Goal: Task Accomplishment & Management: Use online tool/utility

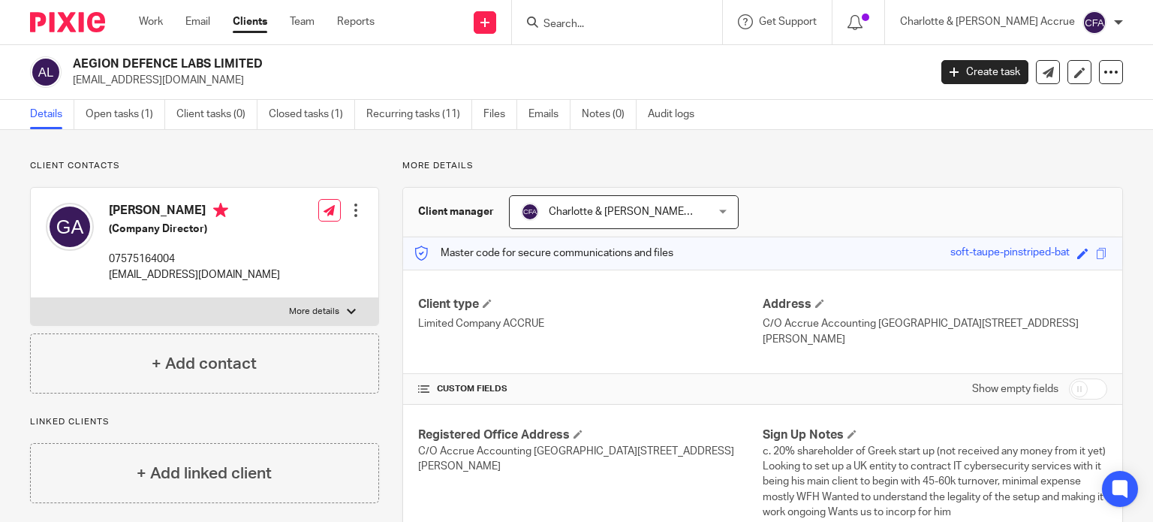
scroll to position [75, 0]
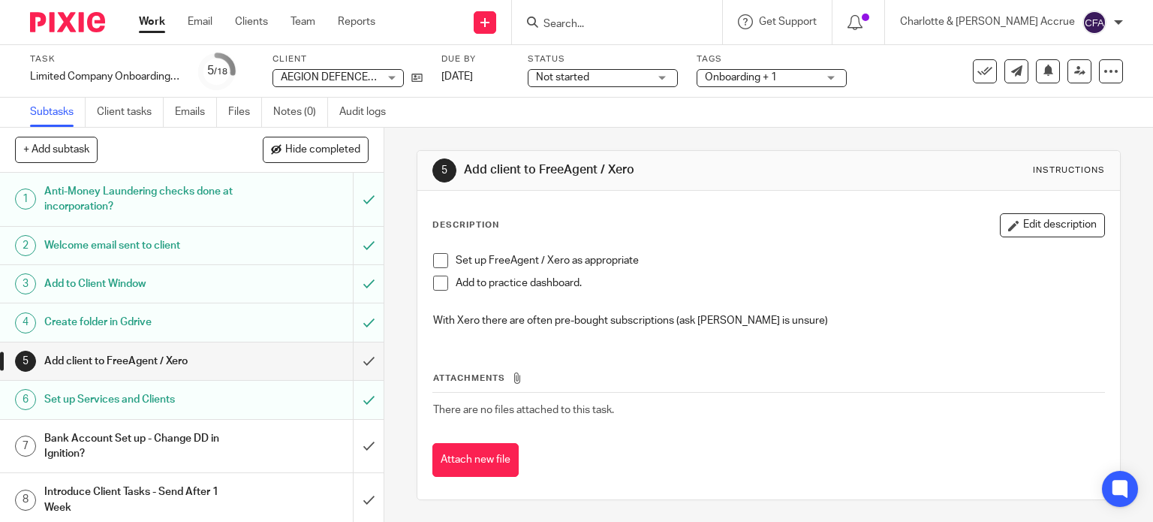
click at [675, 20] on input "Search" at bounding box center [609, 25] width 135 height 14
click at [631, 21] on input "Search" at bounding box center [609, 25] width 135 height 14
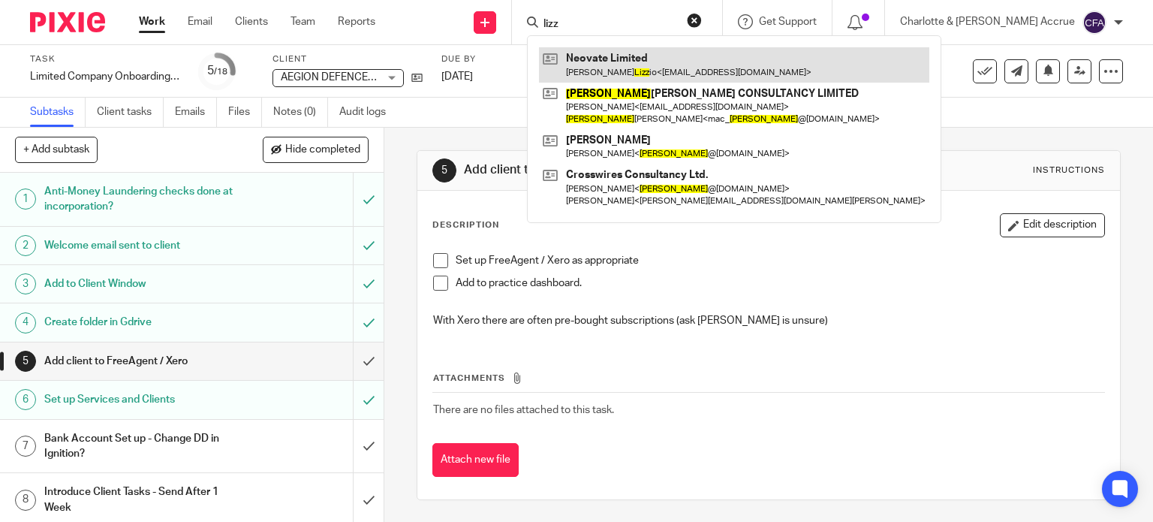
type input "lizz"
click at [667, 65] on link at bounding box center [734, 64] width 390 height 35
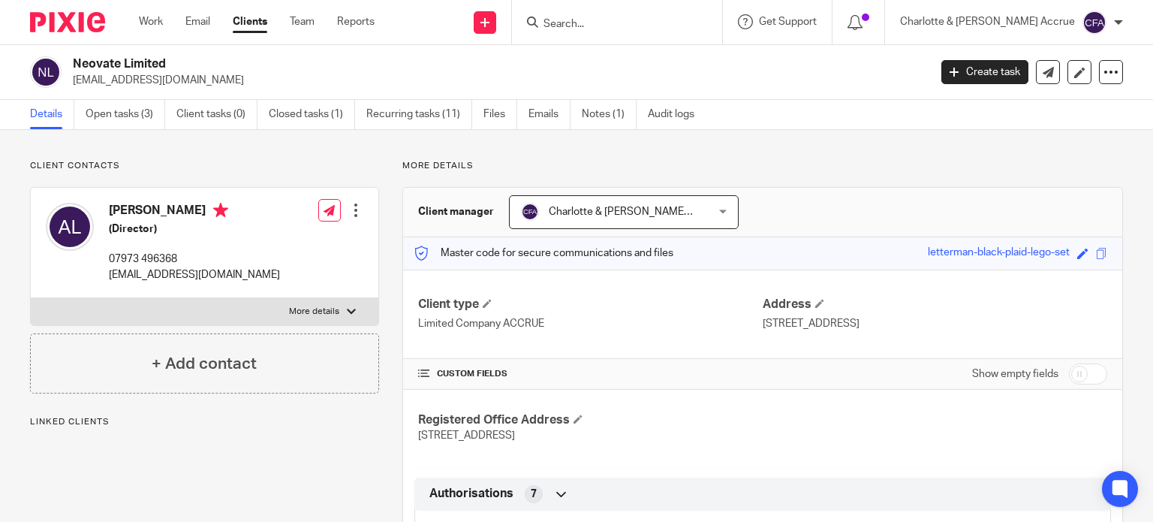
click at [1076, 384] on input "checkbox" at bounding box center [1088, 373] width 38 height 21
checkbox input "true"
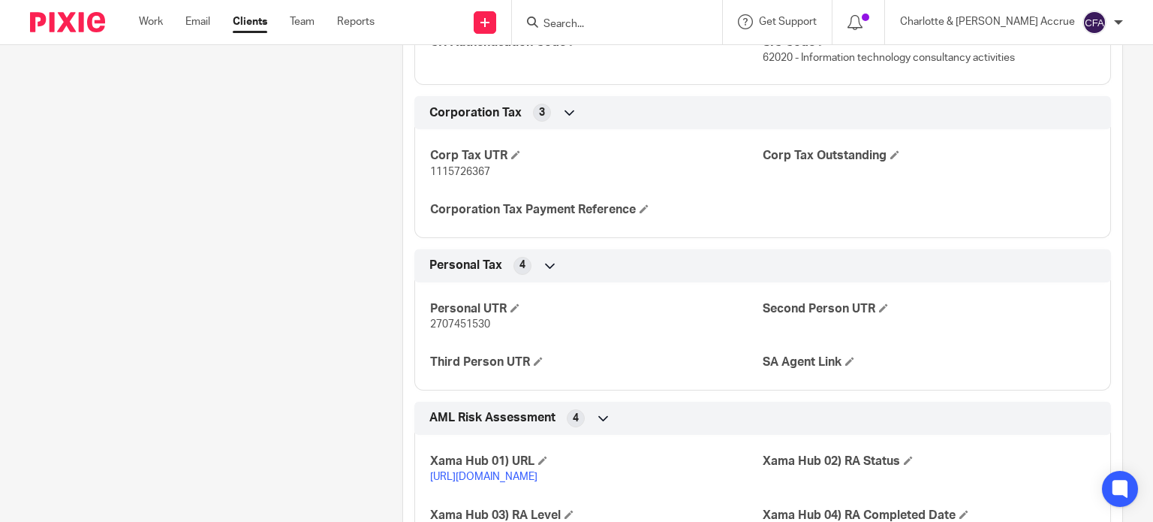
scroll to position [1802, 0]
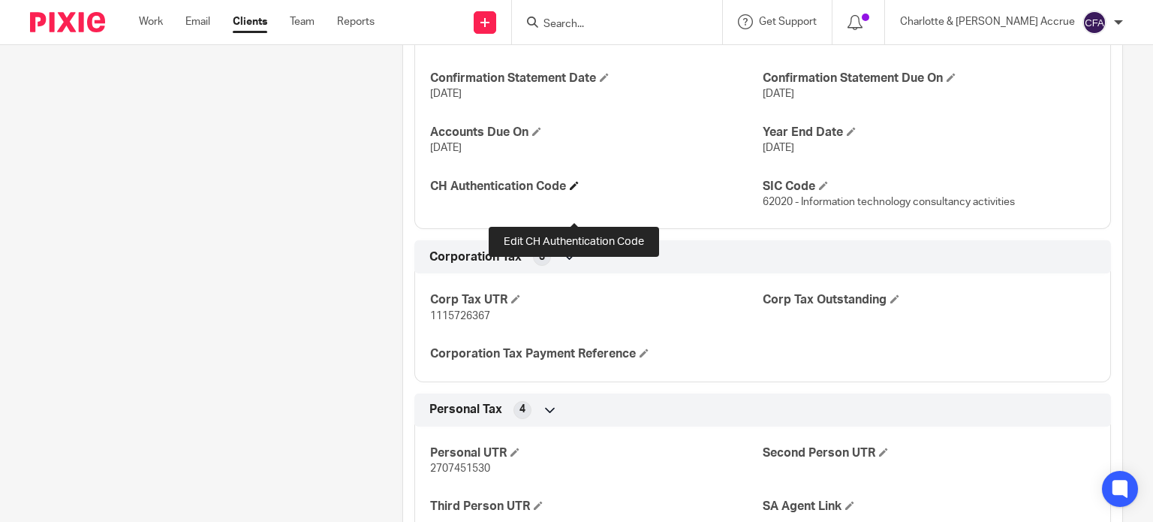
click at [576, 190] on span at bounding box center [574, 185] width 9 height 9
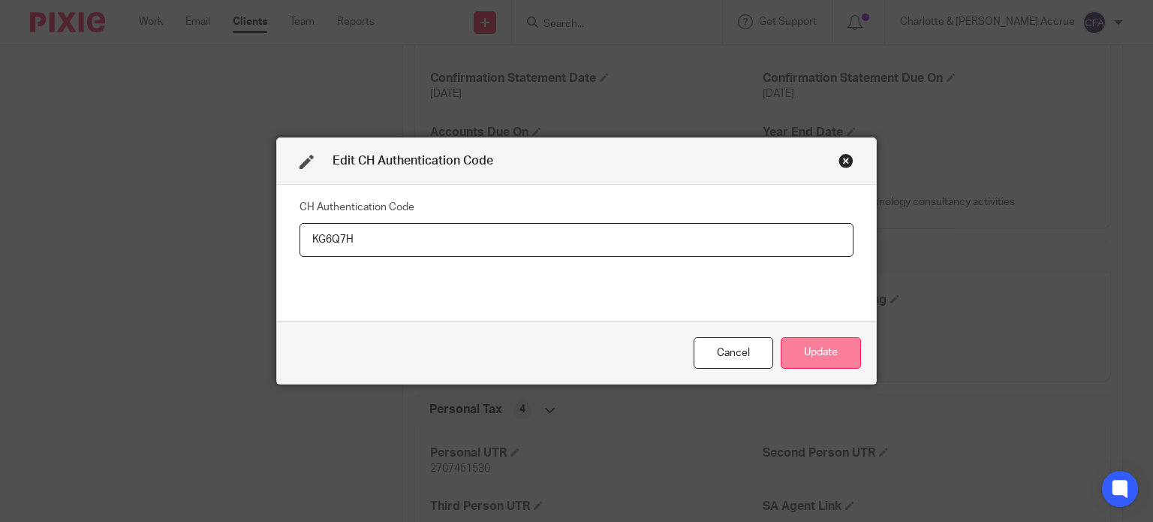
type input "KG6Q7H"
click at [817, 357] on button "Update" at bounding box center [821, 353] width 80 height 32
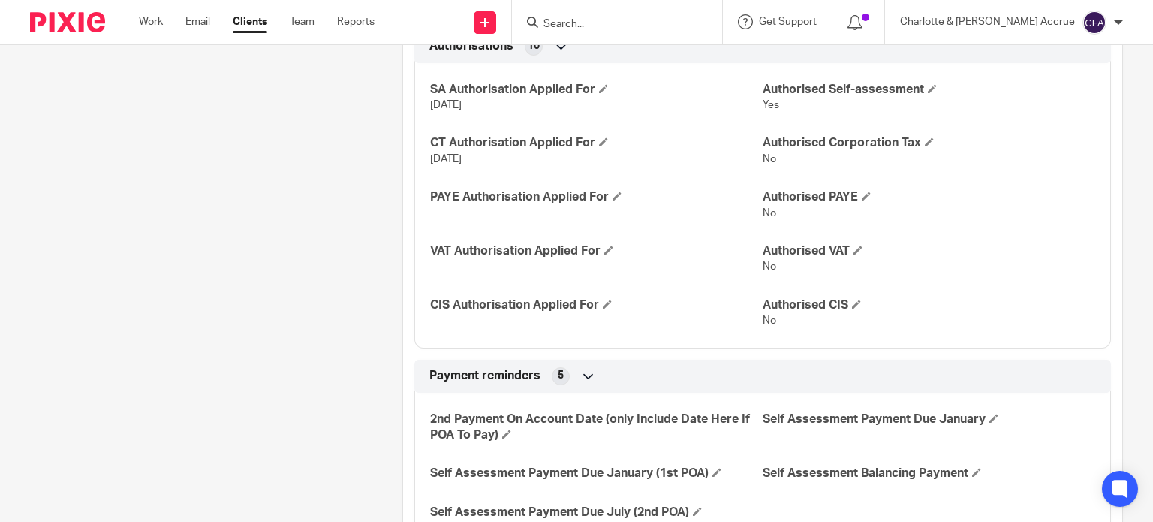
scroll to position [601, 0]
click at [644, 11] on div at bounding box center [617, 22] width 210 height 44
click at [634, 26] on input "Search" at bounding box center [609, 25] width 135 height 14
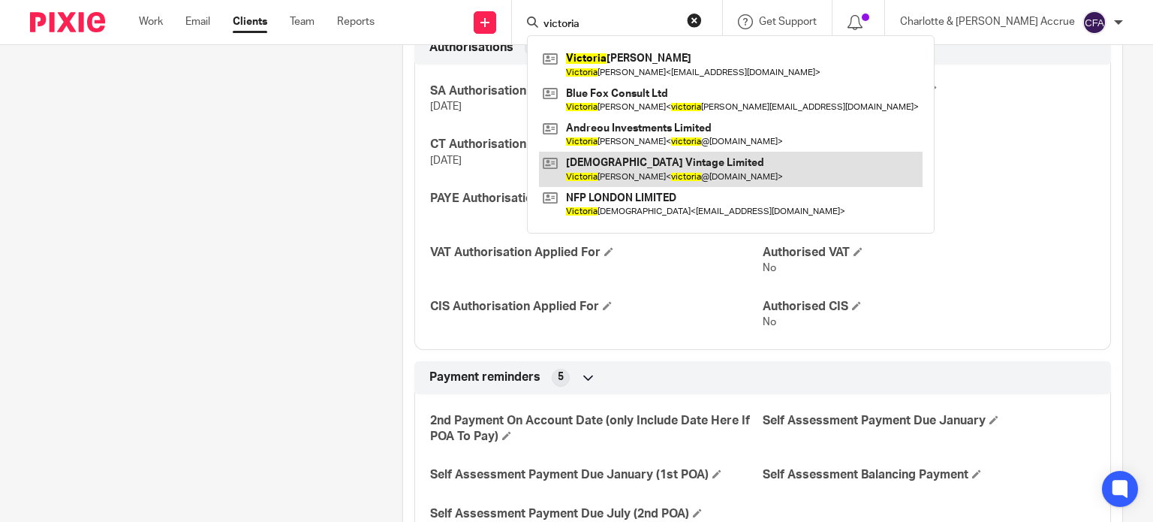
type input "victoria"
click at [681, 170] on link at bounding box center [731, 169] width 384 height 35
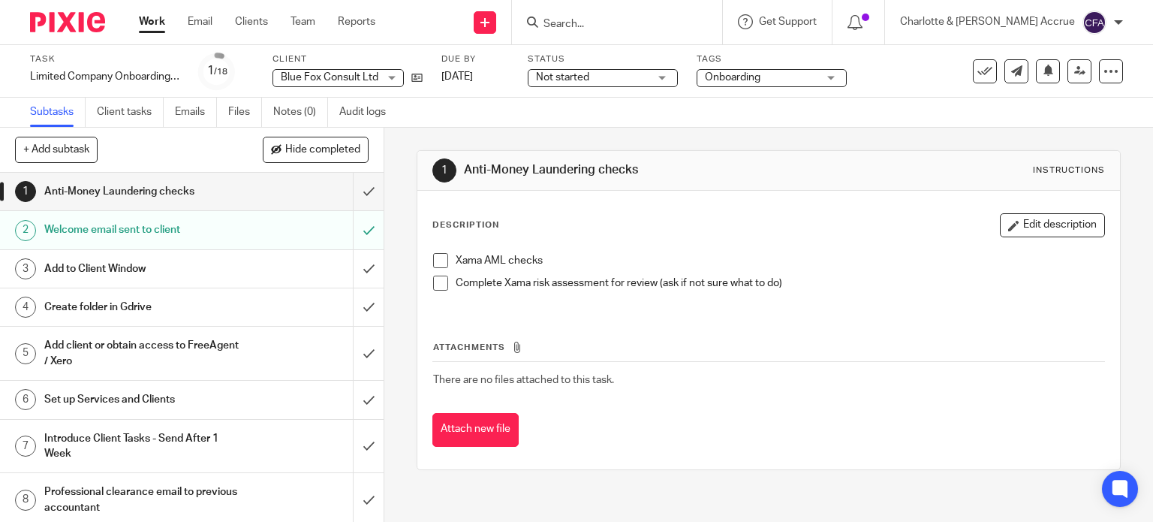
click at [661, 22] on input "Search" at bounding box center [609, 25] width 135 height 14
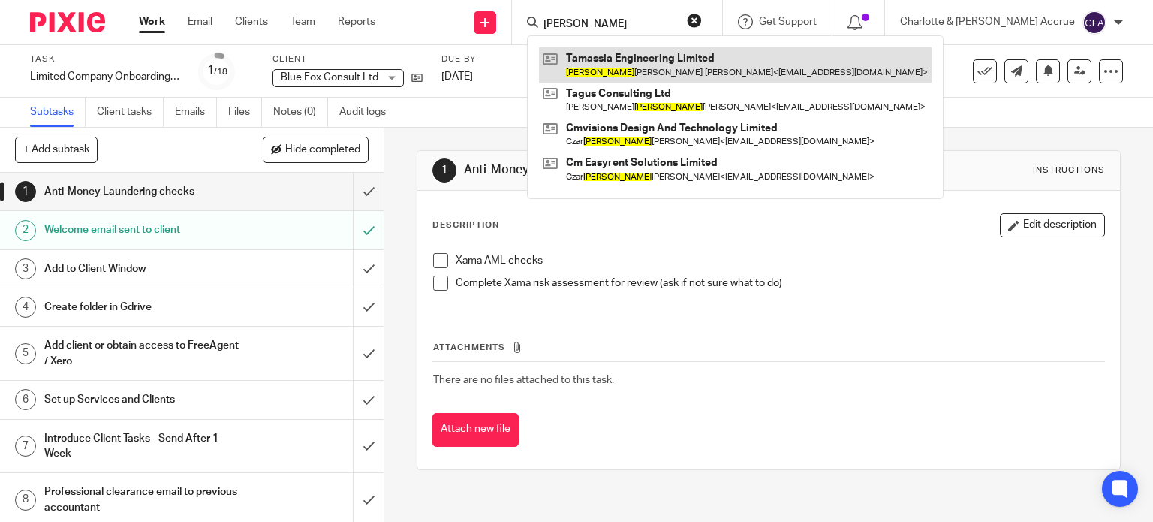
type input "carlos"
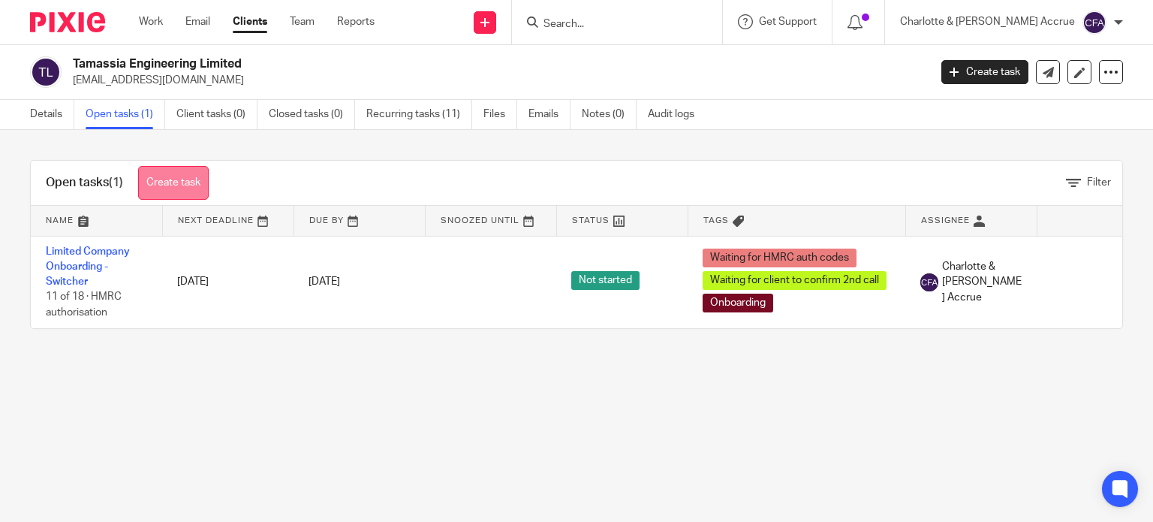
click at [180, 185] on link "Create task" at bounding box center [173, 183] width 71 height 34
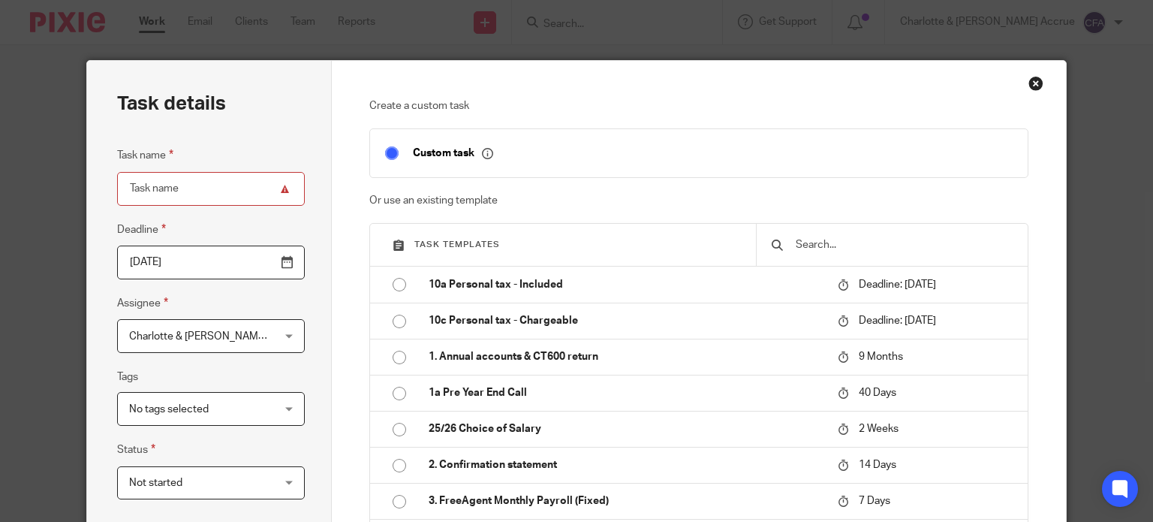
click at [834, 242] on input "text" at bounding box center [903, 244] width 218 height 17
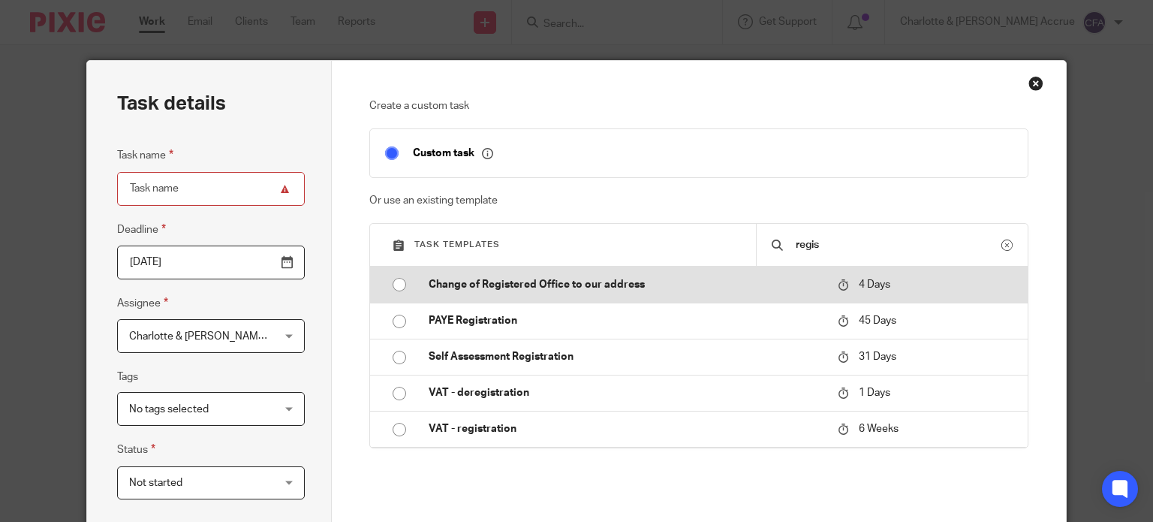
type input "regis"
click at [509, 270] on td "Change of Registered Office to our address" at bounding box center [622, 284] width 417 height 36
type input "[DATE]"
type input "Change of Registered Office to our address"
checkbox input "false"
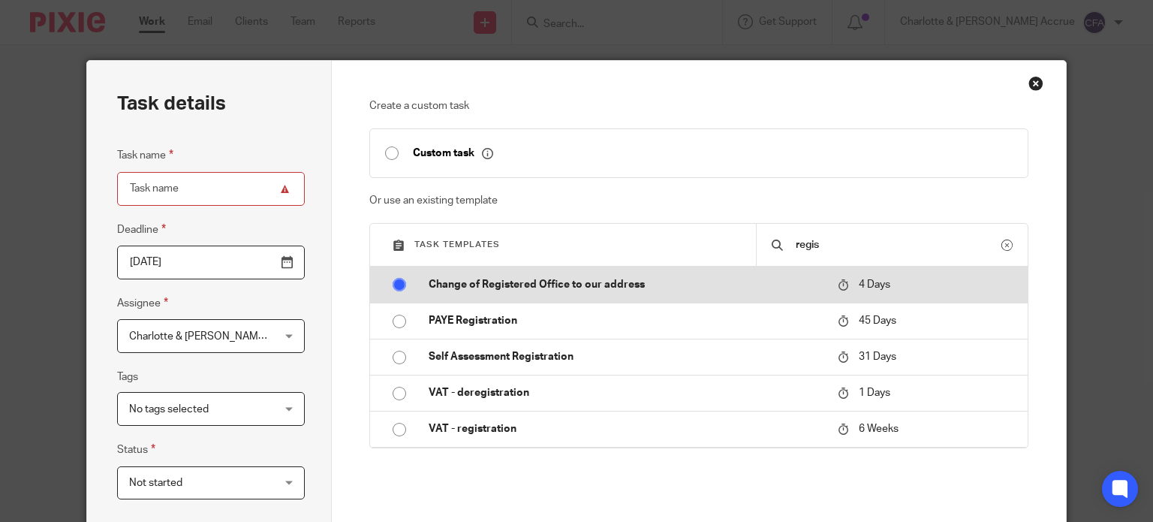
radio input "true"
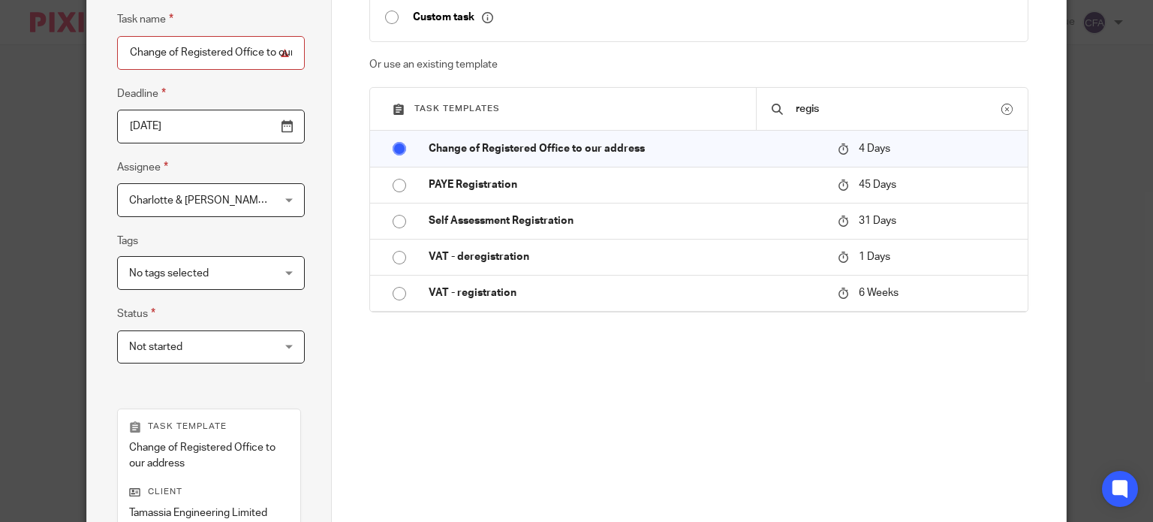
scroll to position [300, 0]
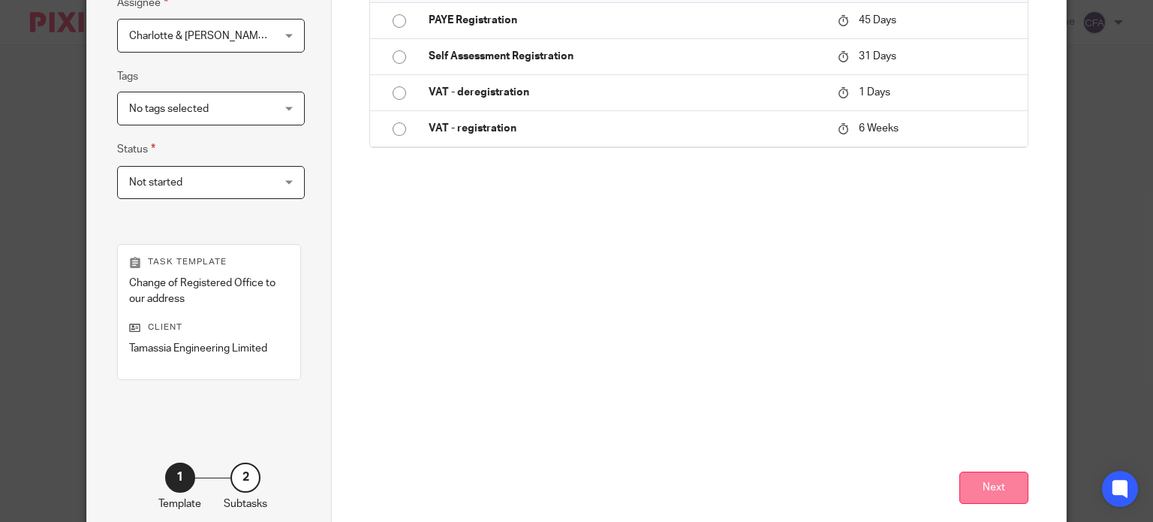
click at [991, 488] on button "Next" at bounding box center [993, 487] width 69 height 32
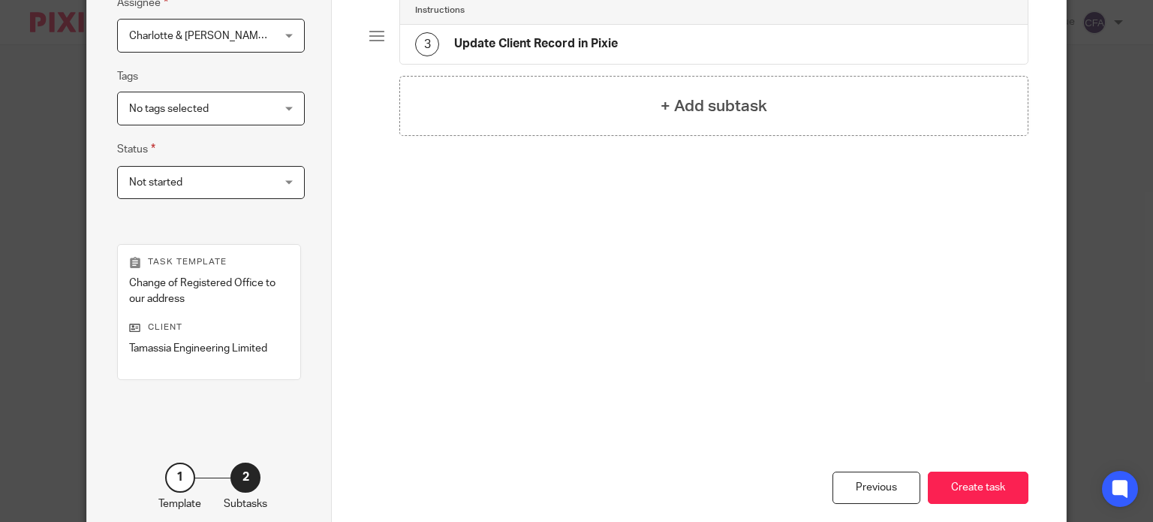
click at [991, 488] on button "Create task" at bounding box center [978, 487] width 101 height 32
